Goal: Find specific page/section: Find specific page/section

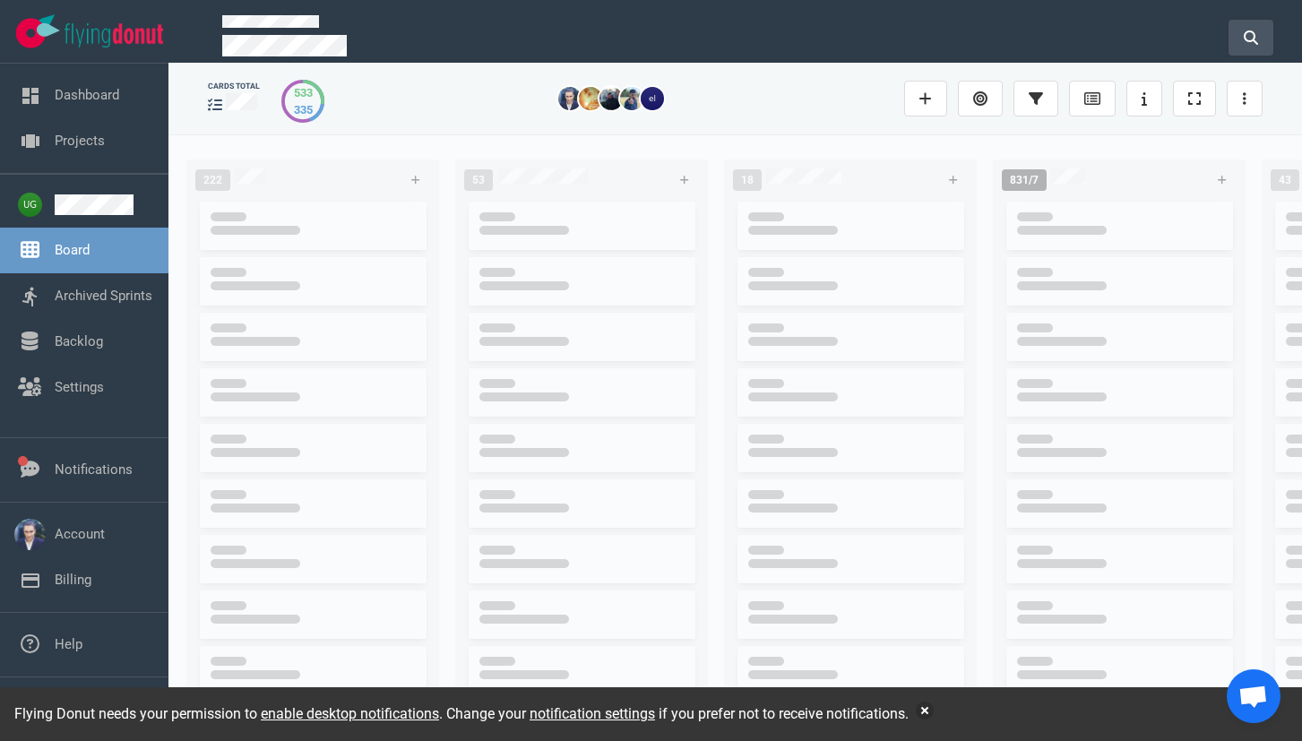
click at [1247, 34] on icon at bounding box center [1251, 37] width 14 height 14
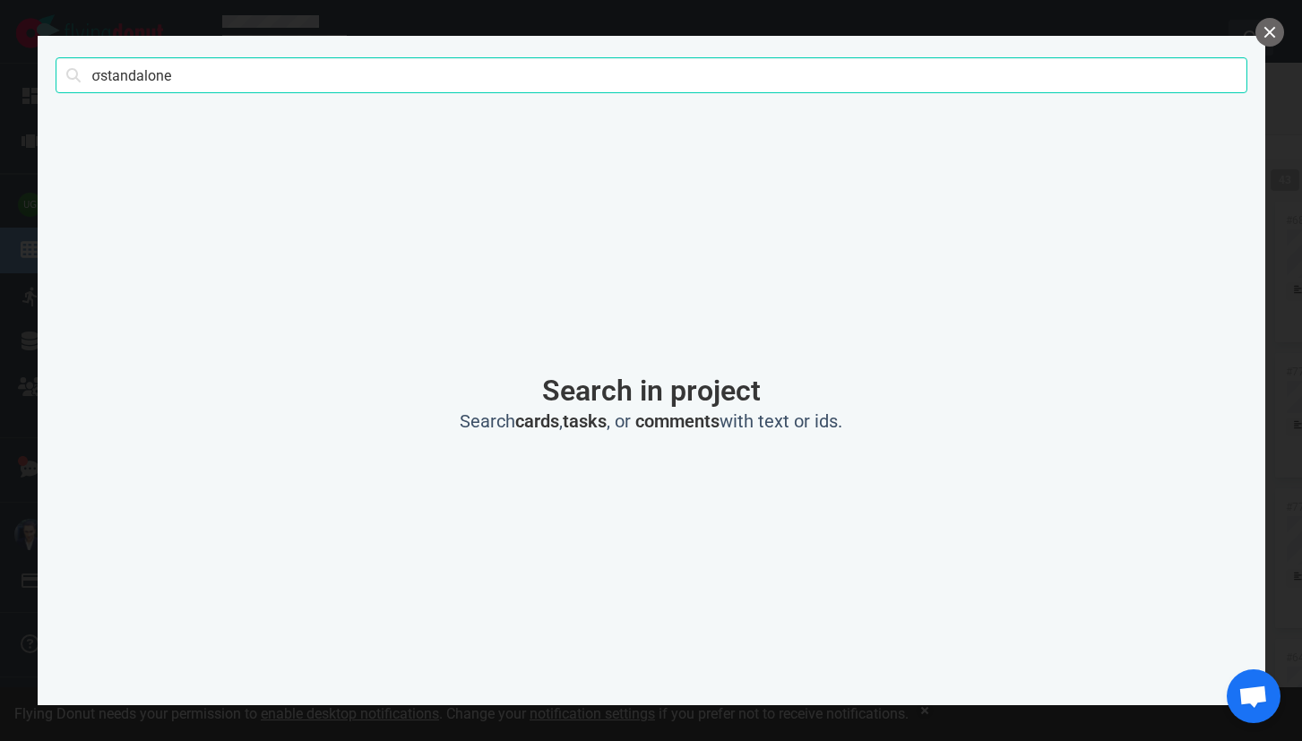
click button "Search" at bounding box center [0, 0] width 0 height 0
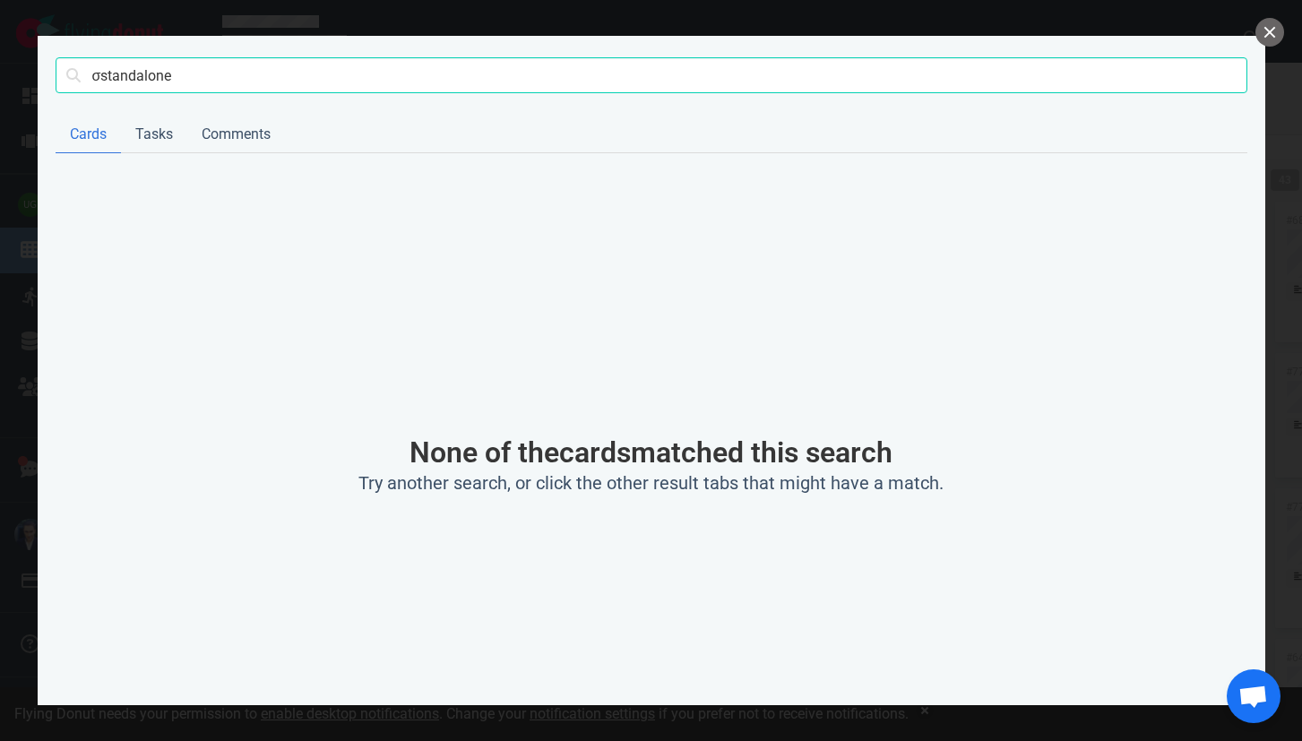
click at [100, 80] on input "σstandalone" at bounding box center [652, 75] width 1192 height 36
type input "standalone"
click button "Search" at bounding box center [0, 0] width 0 height 0
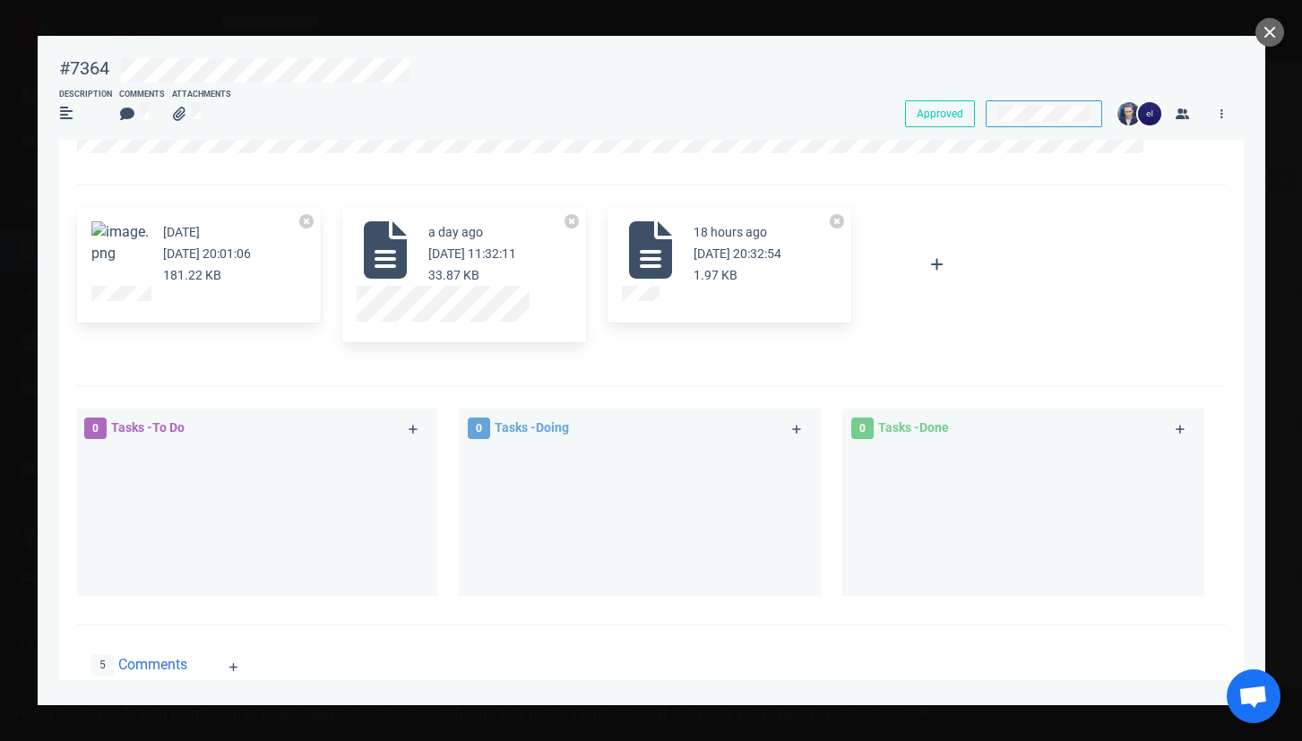
scroll to position [117, 0]
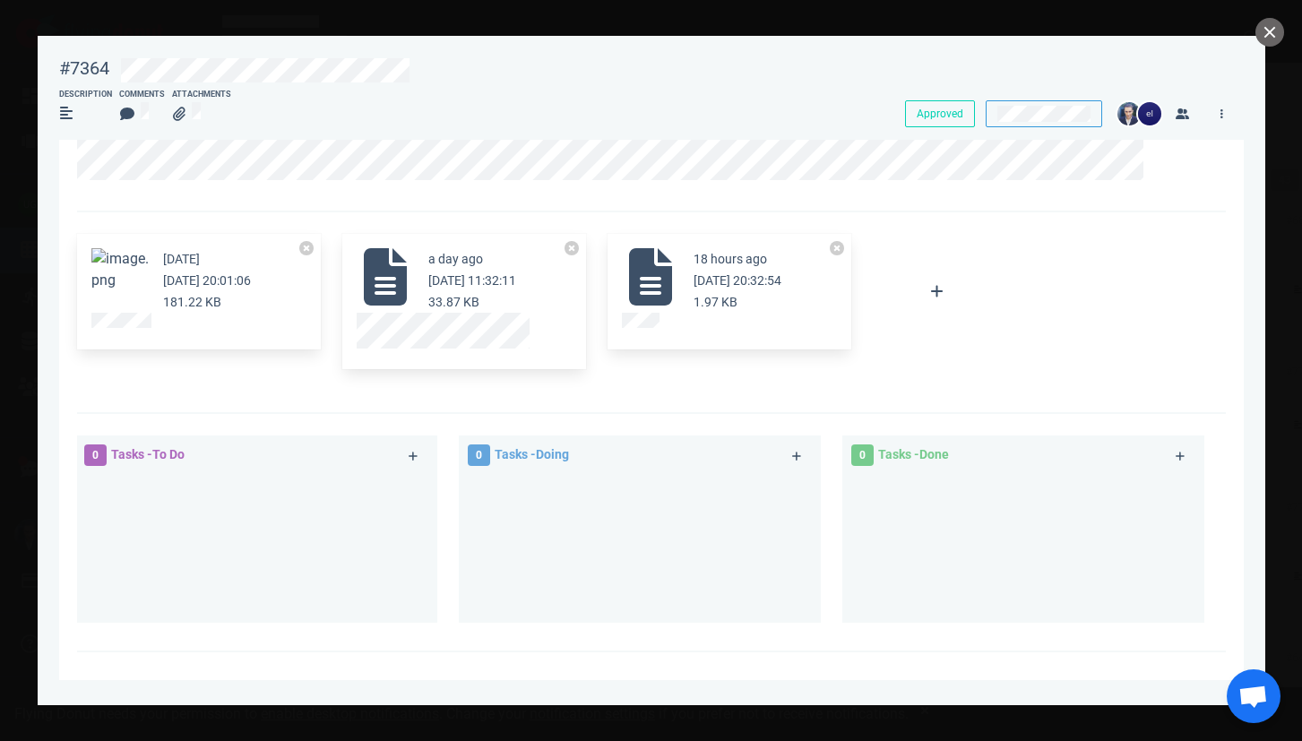
click at [117, 281] on button "Zoom image" at bounding box center [119, 269] width 57 height 43
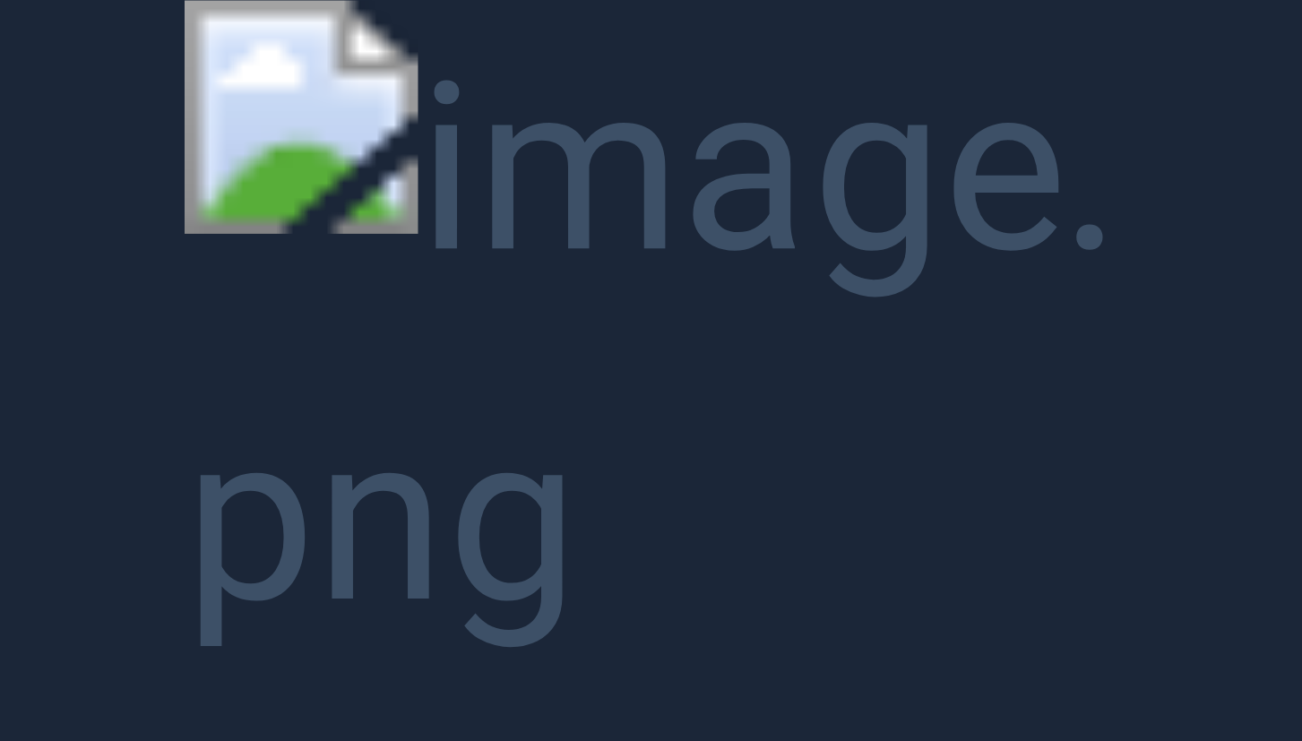
click at [115, 90] on button "Unzoom image" at bounding box center [651, 370] width 1302 height 741
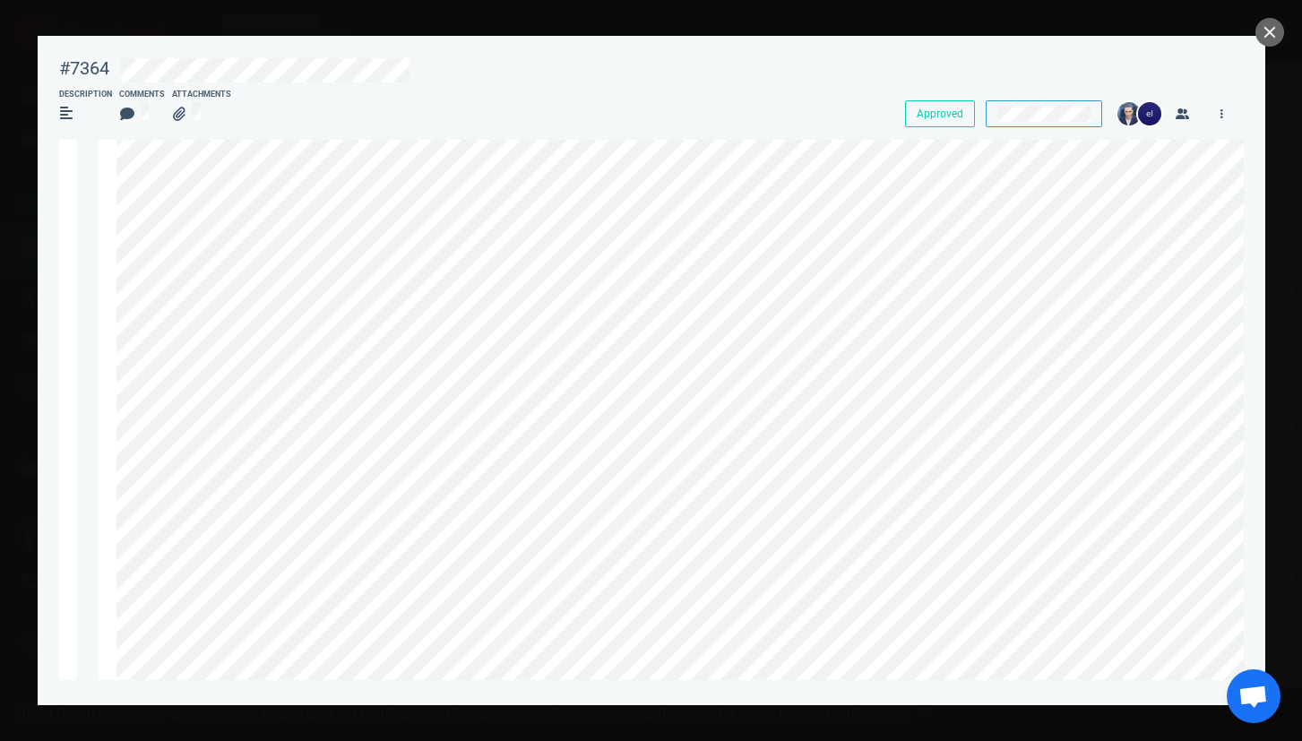
scroll to position [2596, 0]
click at [1266, 27] on button "close" at bounding box center [1270, 32] width 29 height 29
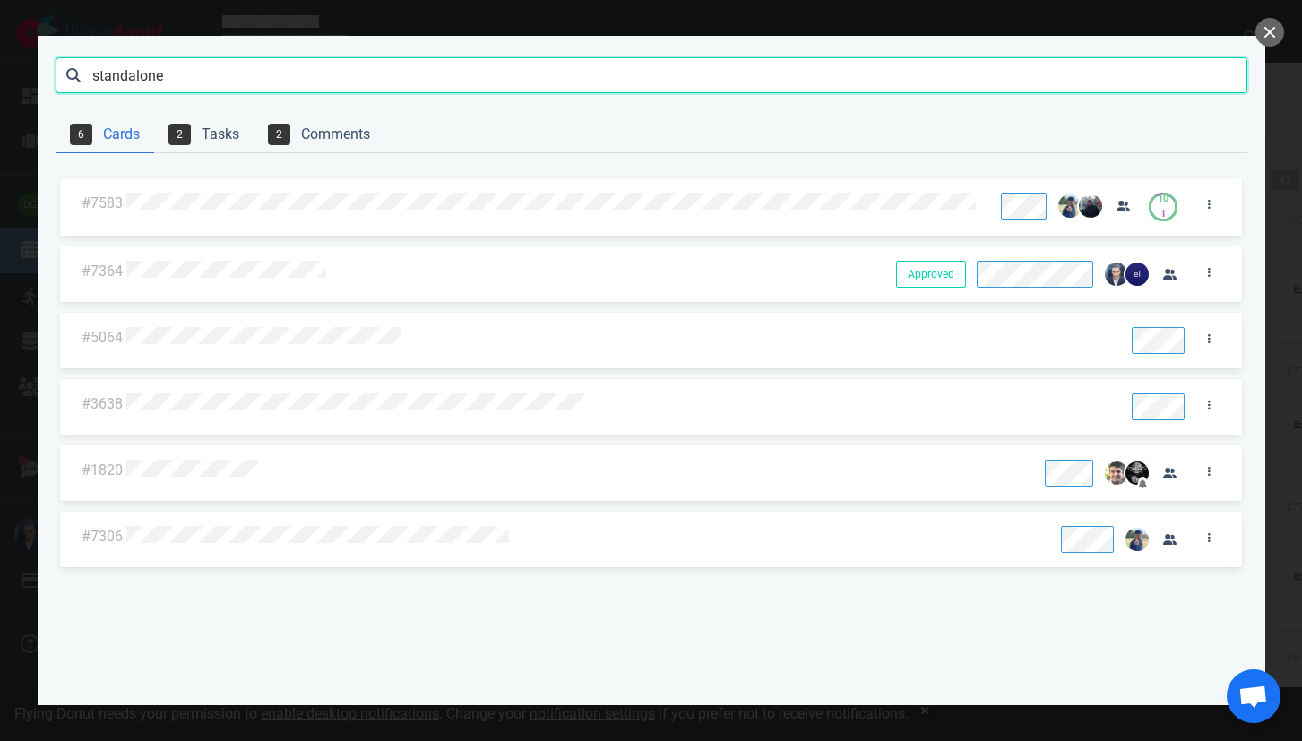
click at [1035, 79] on input "standalone" at bounding box center [652, 75] width 1192 height 36
click button "Search" at bounding box center [0, 0] width 0 height 0
type input "γ"
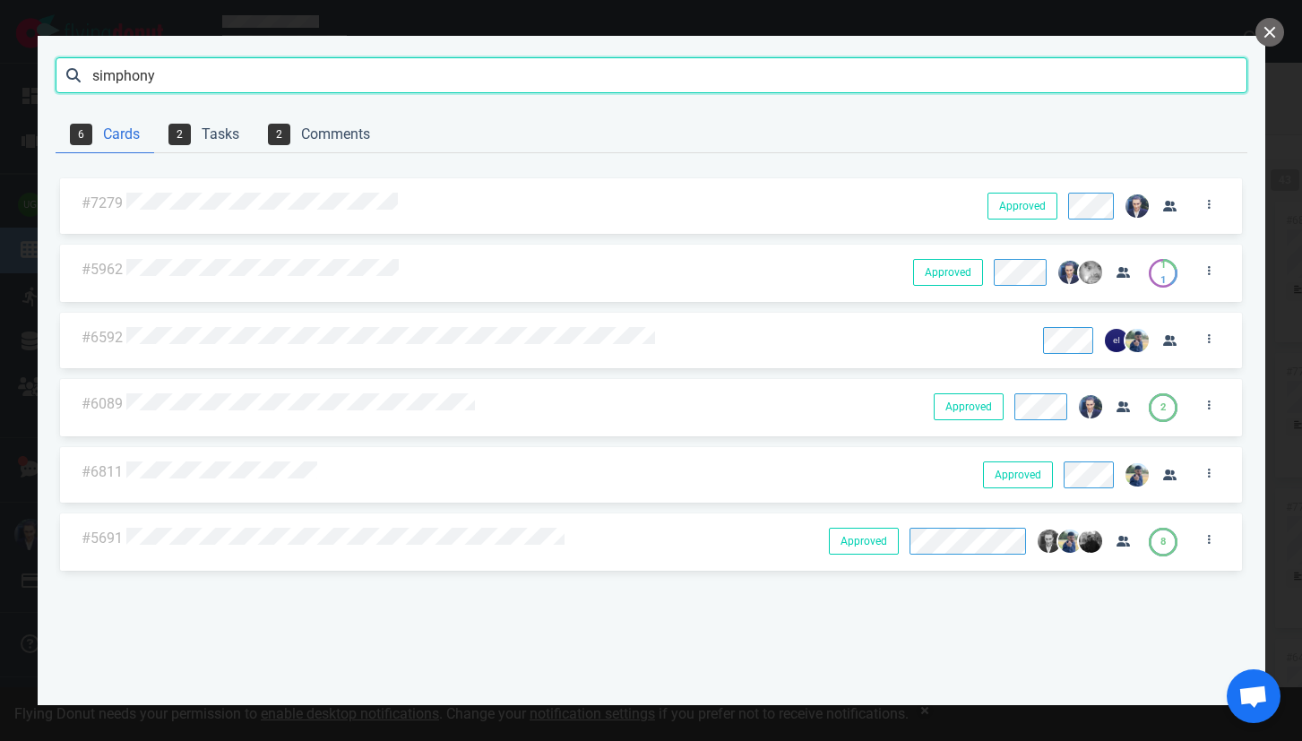
type input "simphony"
click at [375, 213] on div at bounding box center [546, 204] width 840 height 23
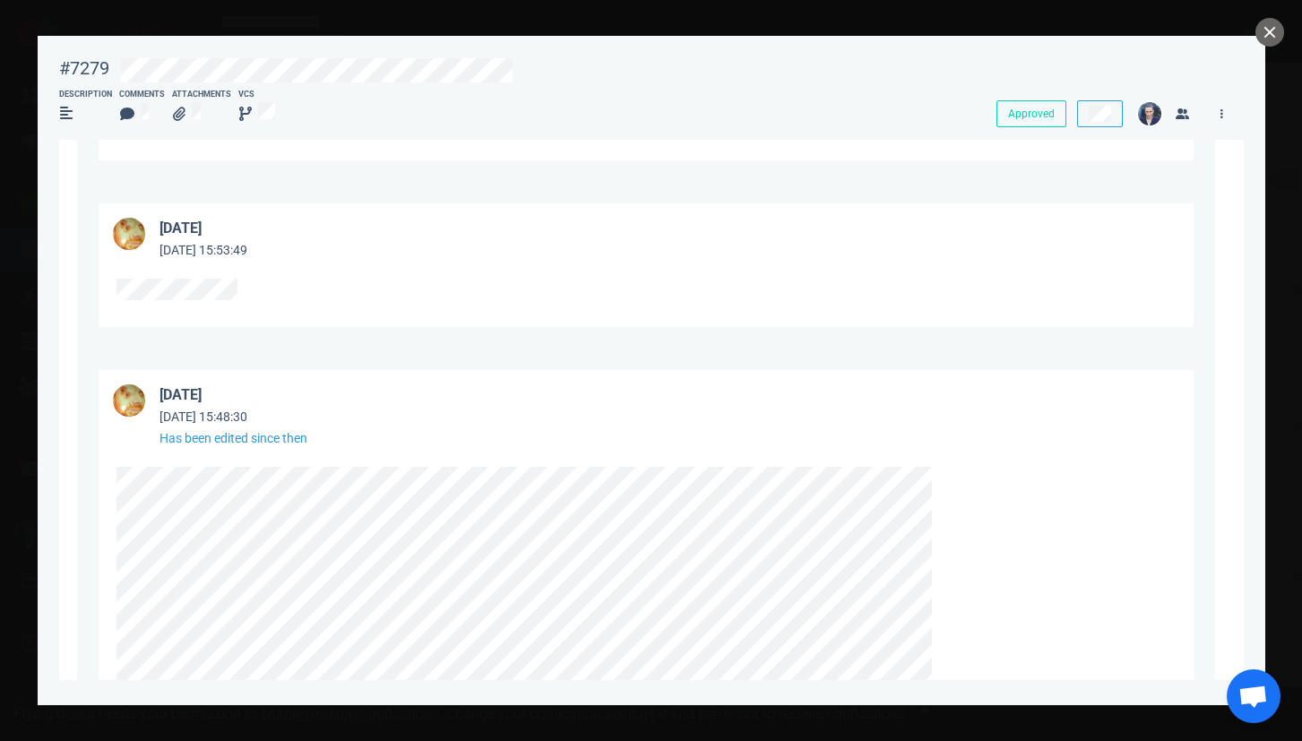
scroll to position [2165, 0]
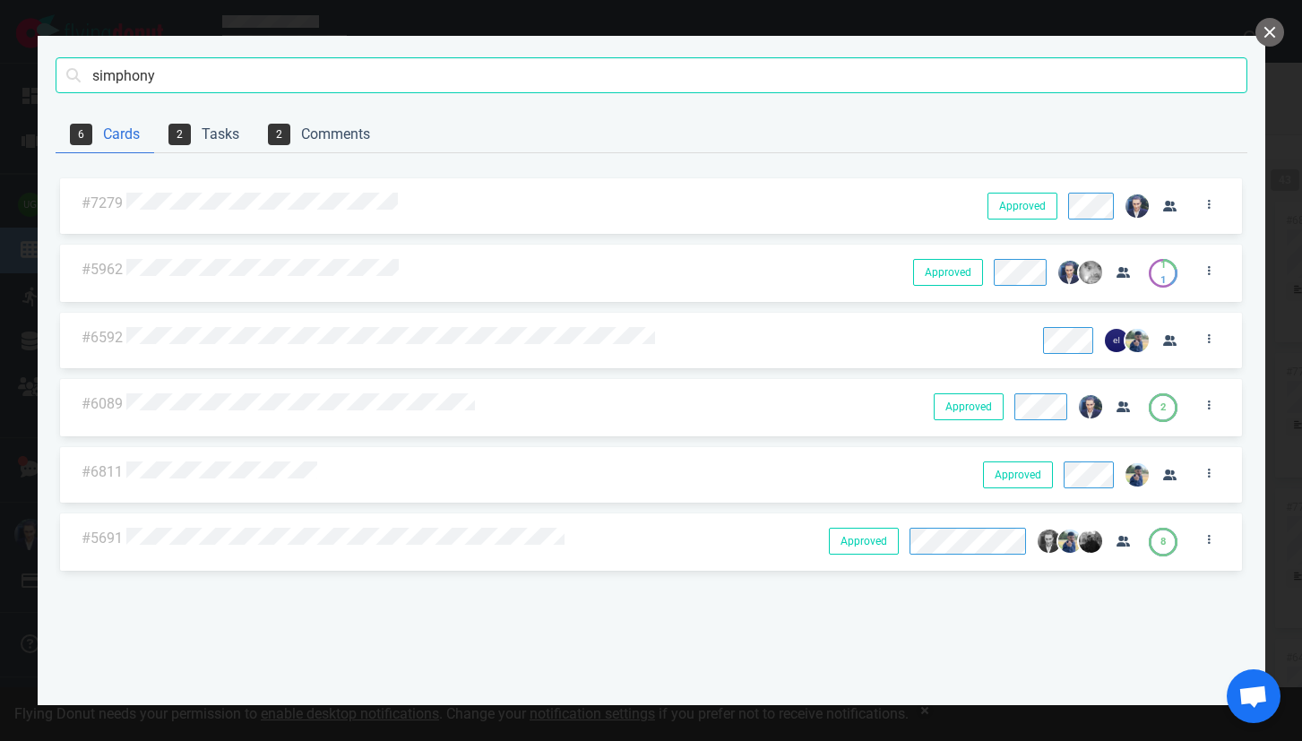
type input "simphony"
